Goal: Task Accomplishment & Management: Manage account settings

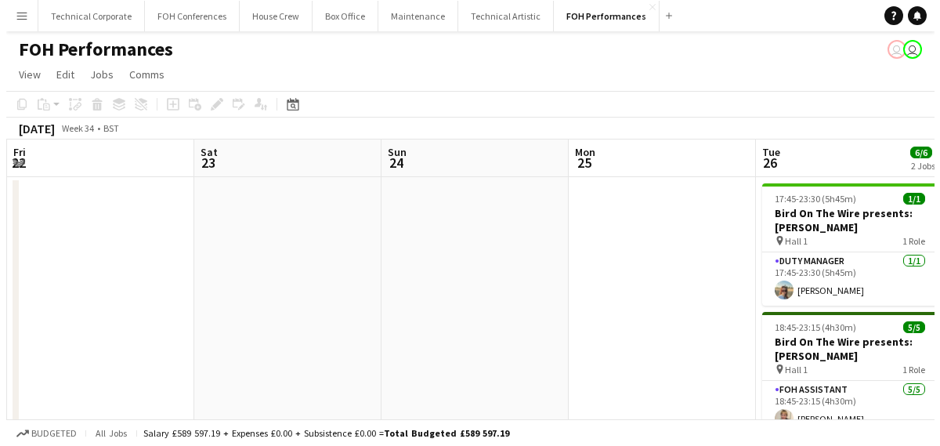
scroll to position [0, 485]
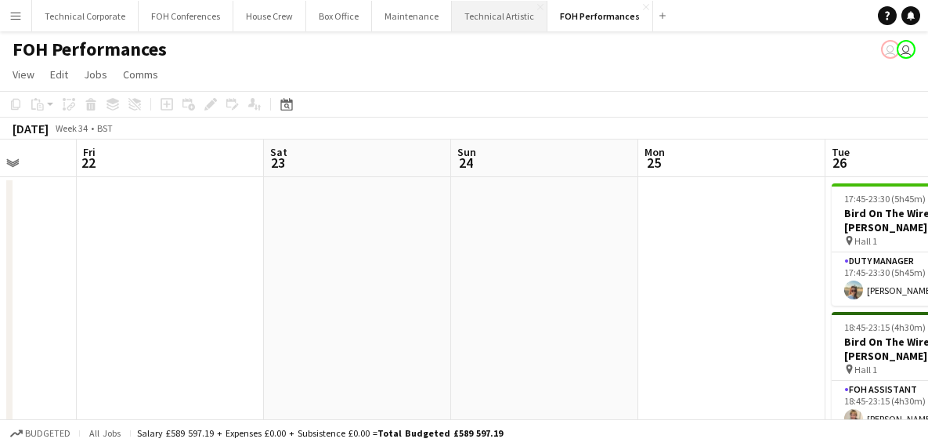
click at [480, 10] on button "Technical Artistic Close" at bounding box center [500, 16] width 96 height 31
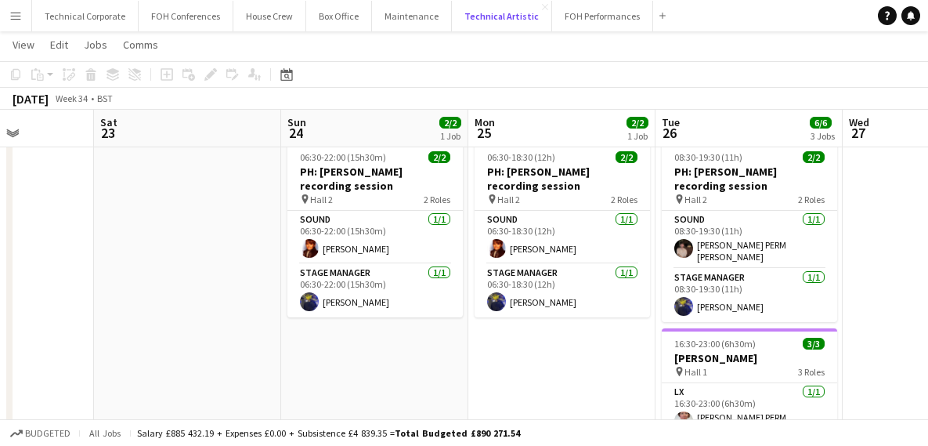
scroll to position [39, 0]
click at [259, 13] on button "House Crew Close" at bounding box center [269, 16] width 73 height 31
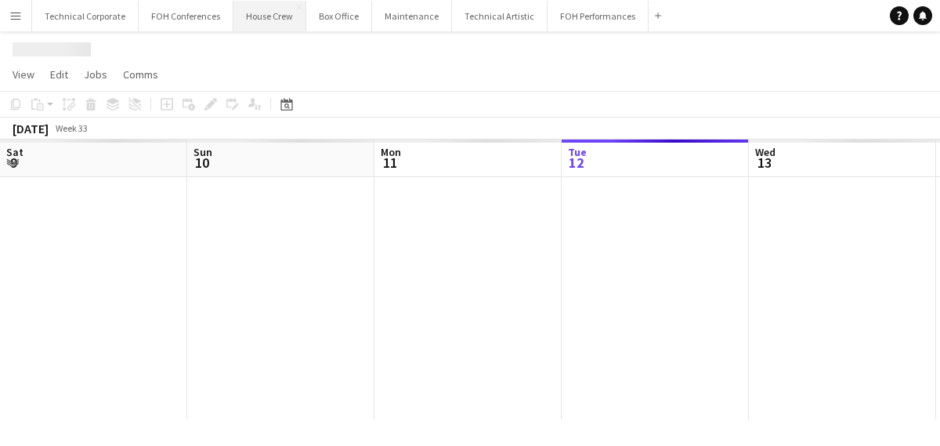
scroll to position [0, 374]
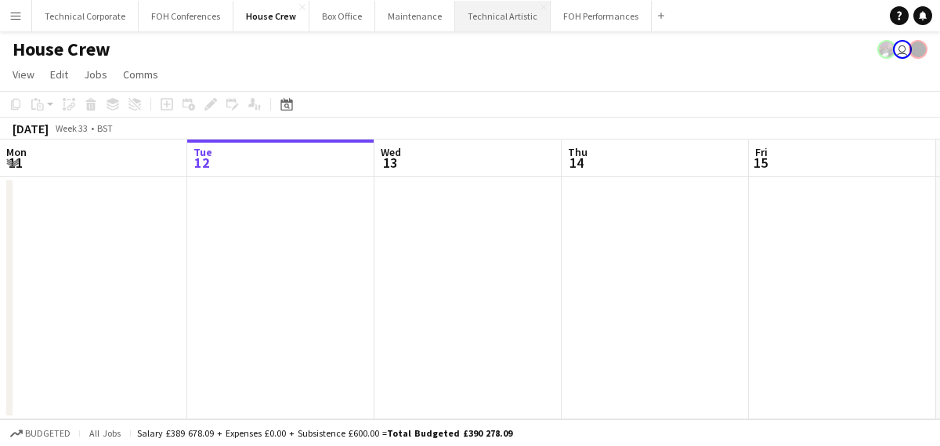
click at [486, 13] on button "Technical Artistic Close" at bounding box center [503, 16] width 96 height 31
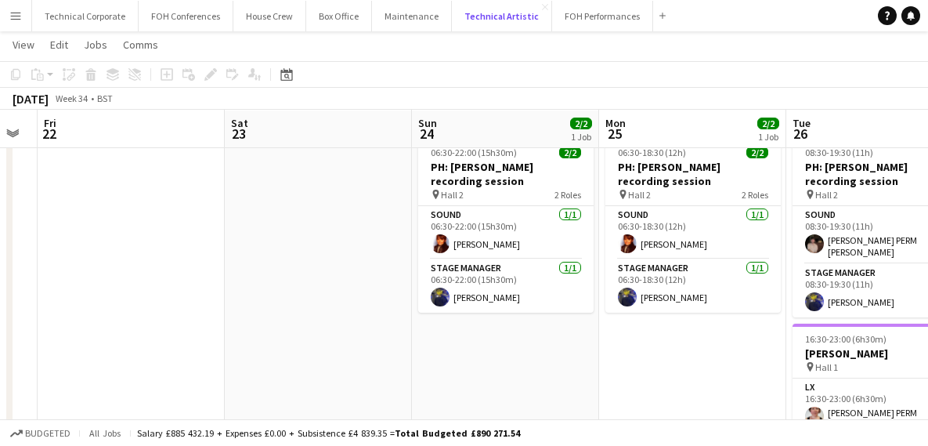
scroll to position [45, 0]
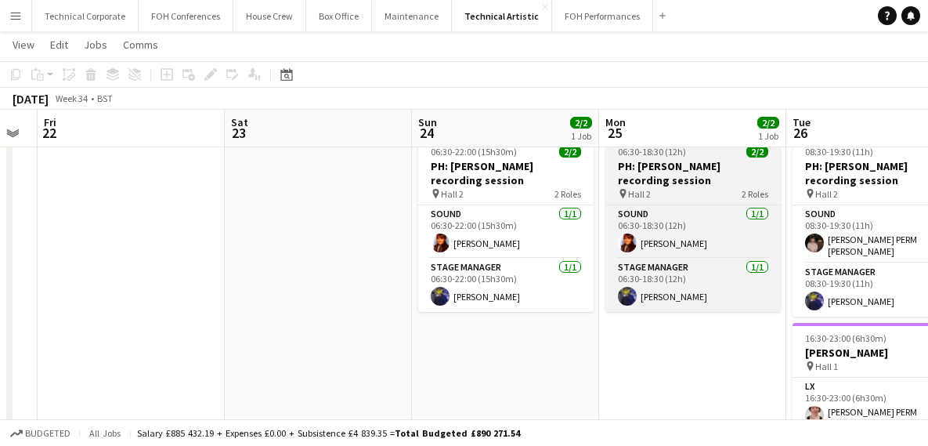
click at [656, 171] on h3 "PH: [PERSON_NAME] recording session" at bounding box center [692, 173] width 175 height 28
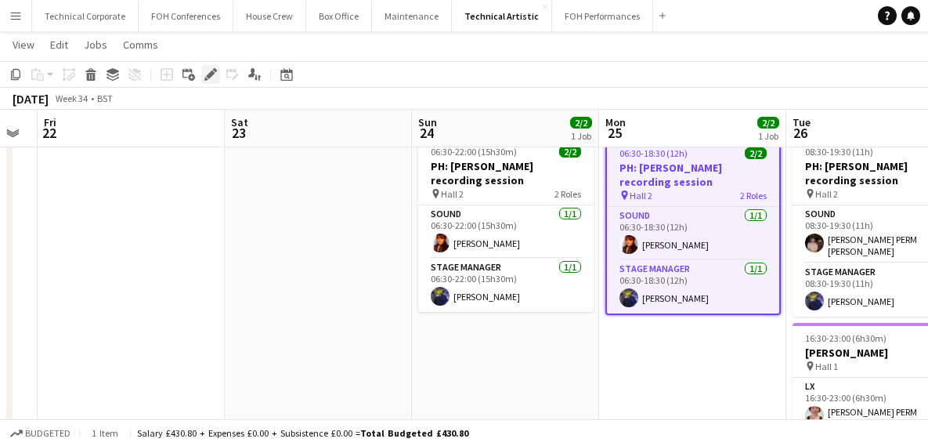
click at [202, 76] on div "Edit" at bounding box center [210, 74] width 19 height 19
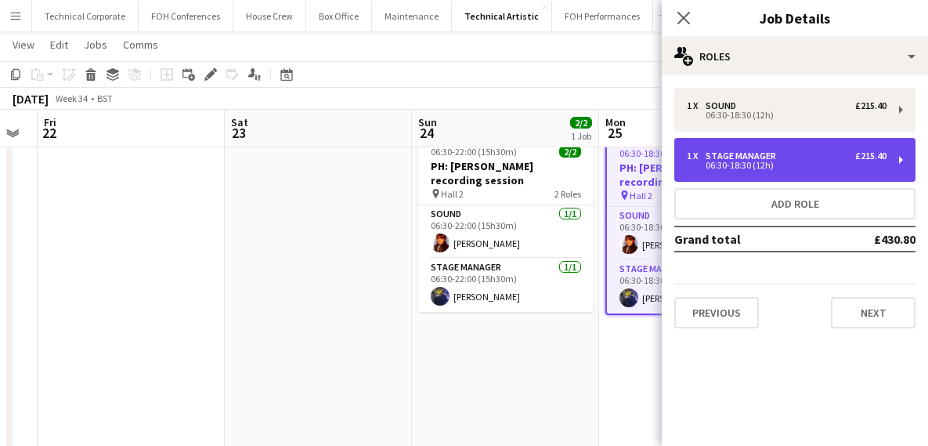
click at [742, 154] on div "Stage Manager" at bounding box center [744, 155] width 77 height 11
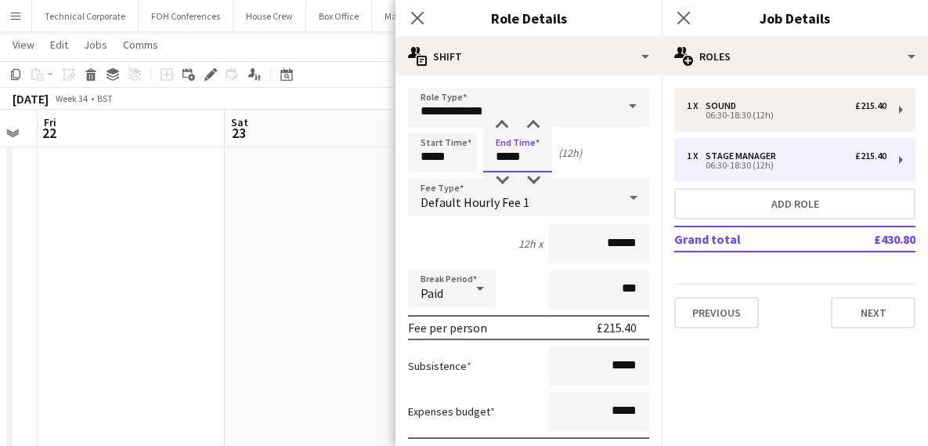
click at [545, 167] on input "*****" at bounding box center [517, 152] width 69 height 39
type input "*****"
click at [414, 15] on icon at bounding box center [417, 17] width 15 height 15
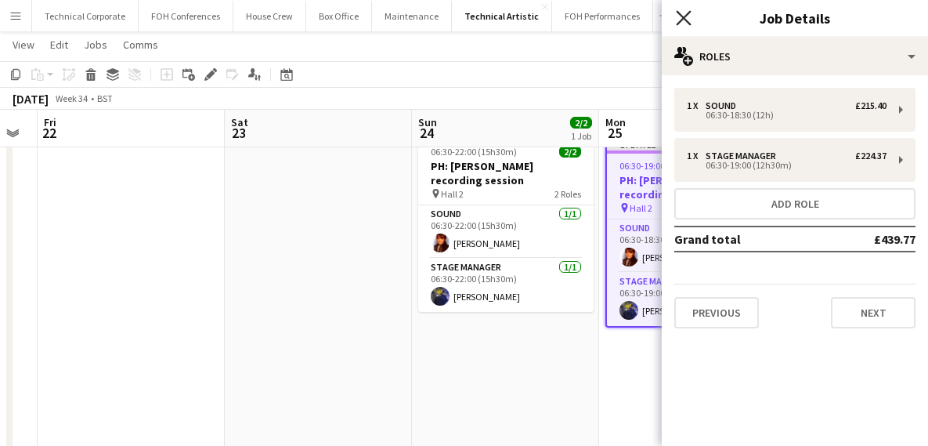
click at [682, 13] on icon "Close pop-in" at bounding box center [683, 17] width 15 height 15
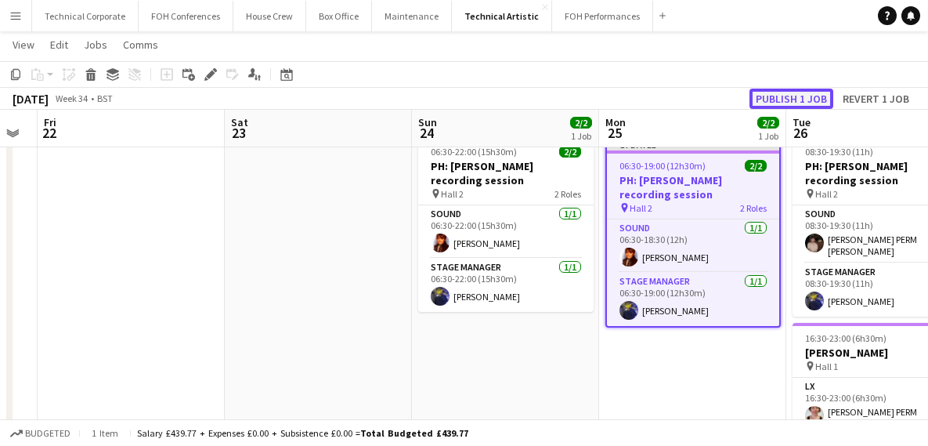
click at [795, 102] on button "Publish 1 job" at bounding box center [792, 99] width 84 height 20
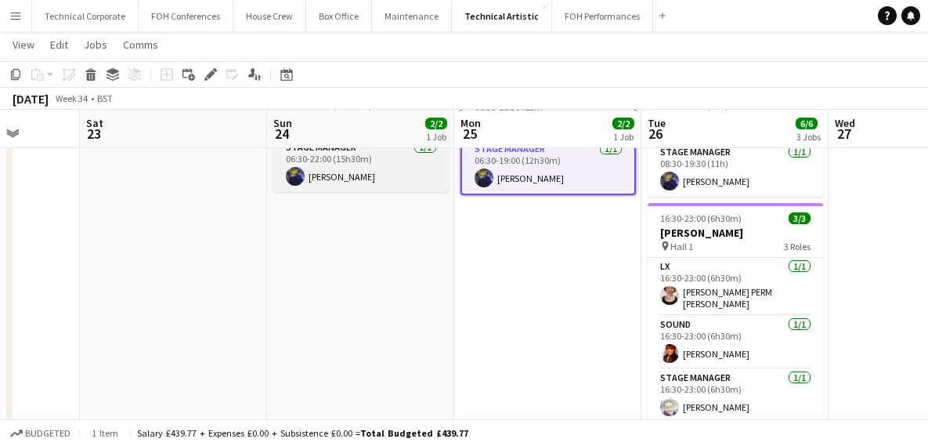
scroll to position [166, 0]
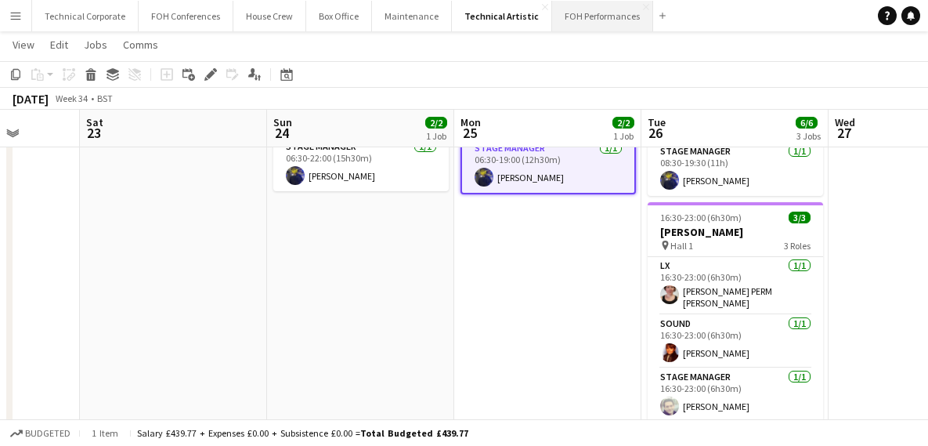
click at [574, 20] on button "FOH Performances Close" at bounding box center [602, 16] width 101 height 31
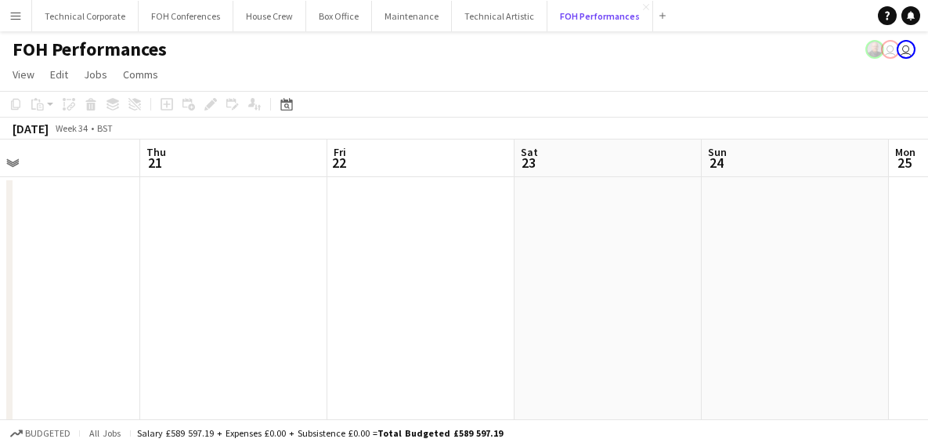
scroll to position [0, 609]
